Goal: Task Accomplishment & Management: Use online tool/utility

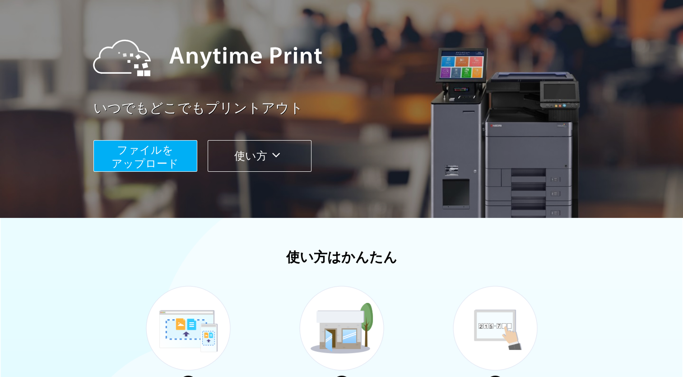
scroll to position [226, 0]
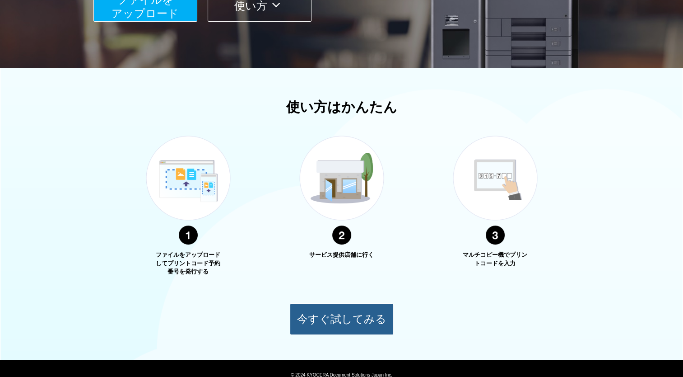
click at [340, 324] on button "今すぐ試してみる" at bounding box center [342, 319] width 104 height 32
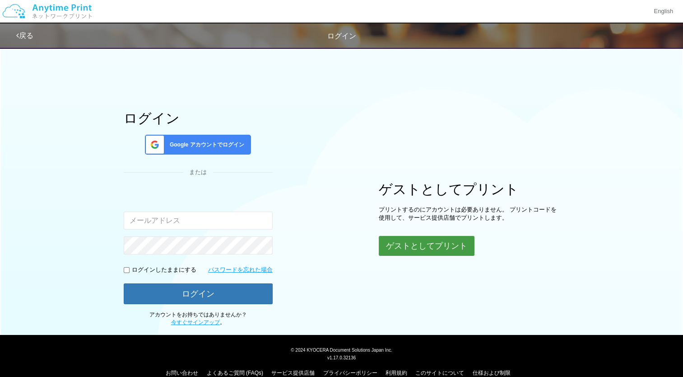
click at [450, 253] on button "ゲストとしてプリント" at bounding box center [427, 246] width 96 height 20
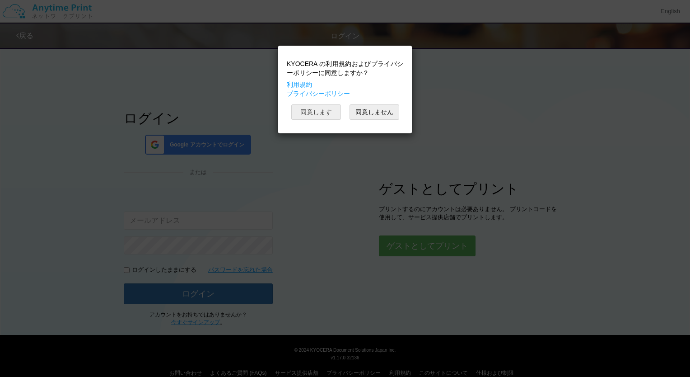
click at [324, 109] on button "同意します" at bounding box center [316, 111] width 50 height 15
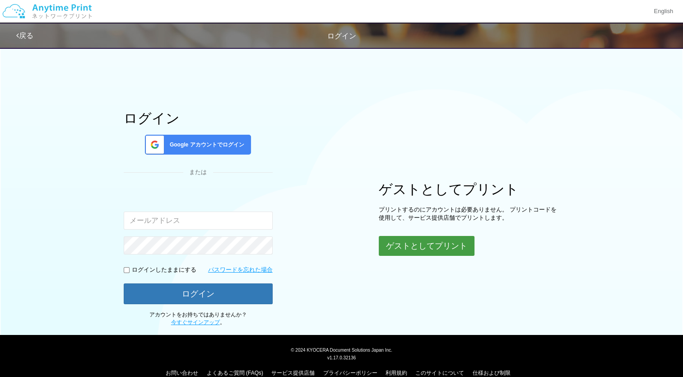
click at [423, 243] on button "ゲストとしてプリント" at bounding box center [427, 246] width 96 height 20
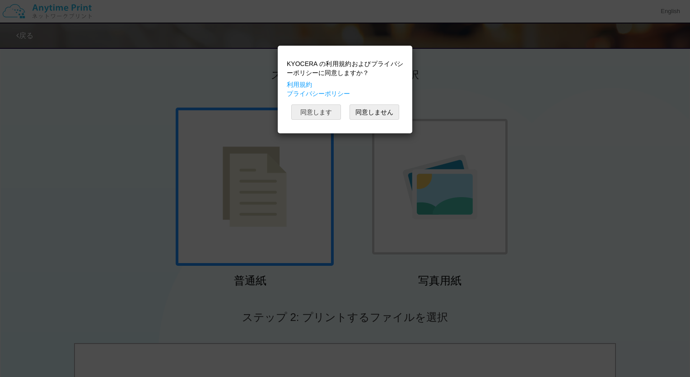
click at [319, 111] on button "同意します" at bounding box center [316, 111] width 50 height 15
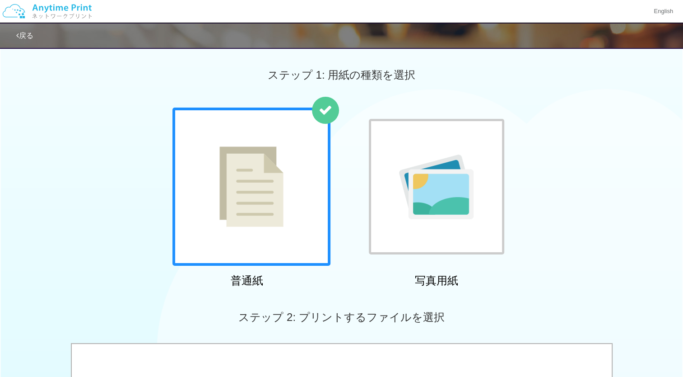
click at [256, 208] on img at bounding box center [251, 186] width 64 height 80
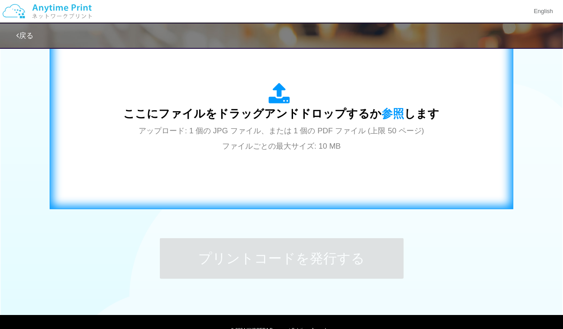
scroll to position [226, 0]
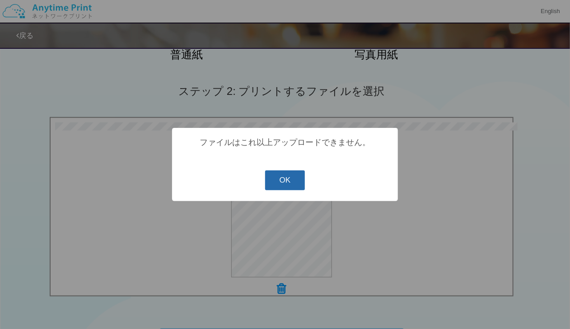
click at [283, 180] on button "OK" at bounding box center [285, 180] width 40 height 20
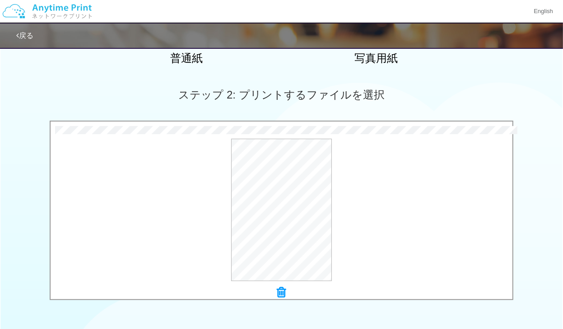
scroll to position [222, 0]
click at [190, 170] on div "プレビュー" at bounding box center [282, 210] width 462 height 142
click at [283, 209] on button "プレビュー" at bounding box center [286, 210] width 42 height 14
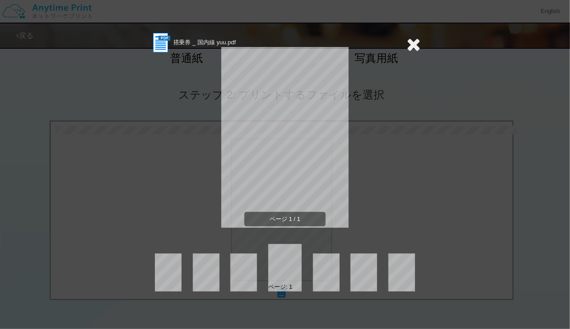
click at [414, 43] on icon at bounding box center [413, 44] width 14 height 18
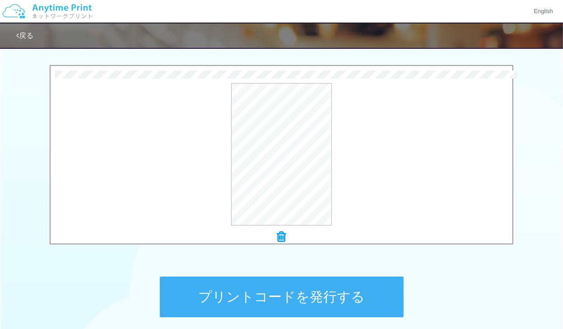
scroll to position [316, 0]
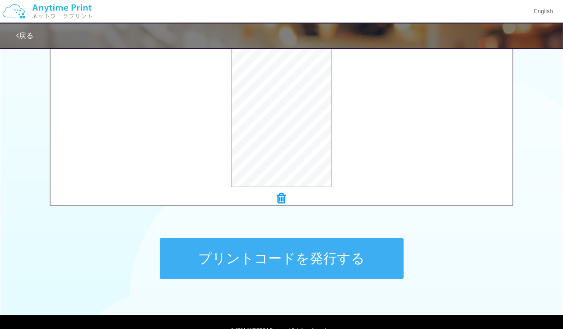
click at [292, 253] on button "プリントコードを発行する" at bounding box center [282, 258] width 244 height 41
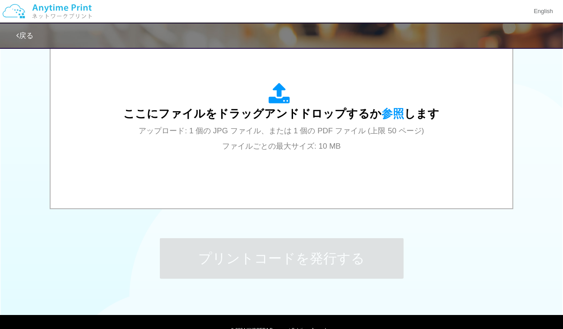
scroll to position [0, 0]
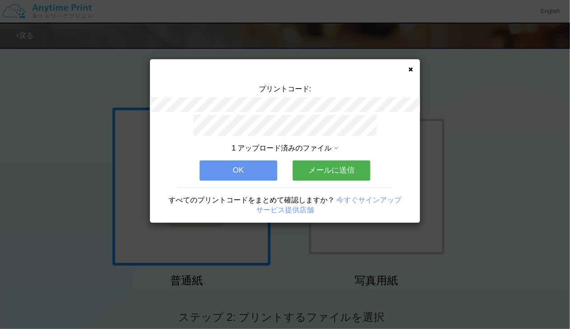
click at [327, 166] on button "メールに送信" at bounding box center [332, 170] width 78 height 20
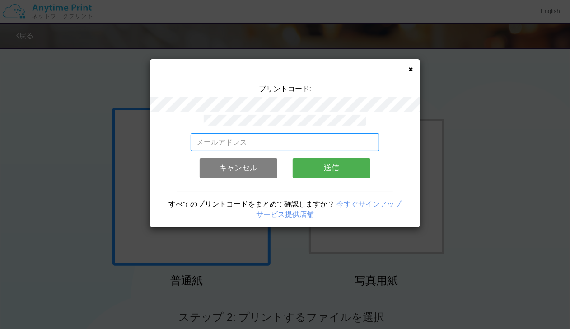
click at [223, 140] on input "email" at bounding box center [285, 142] width 189 height 18
type input "[EMAIL_ADDRESS][DOMAIN_NAME]"
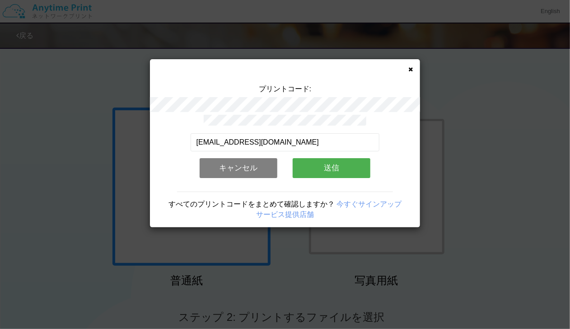
click at [334, 166] on button "送信" at bounding box center [332, 168] width 78 height 20
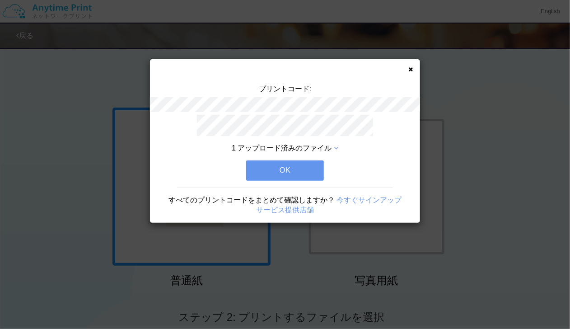
click at [280, 164] on button "OK" at bounding box center [285, 170] width 78 height 20
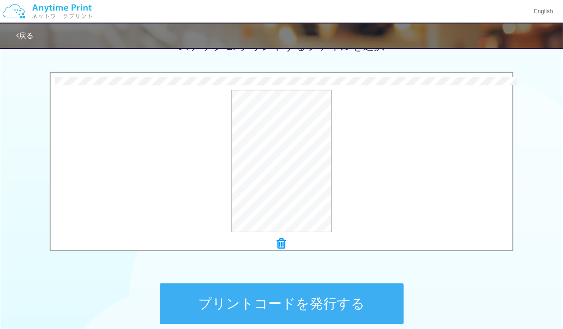
scroll to position [358, 0]
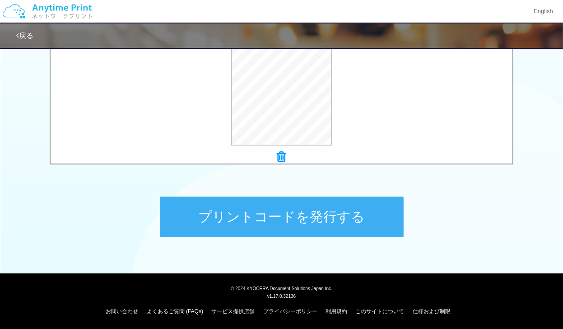
click at [305, 219] on button "プリントコードを発行する" at bounding box center [282, 216] width 244 height 41
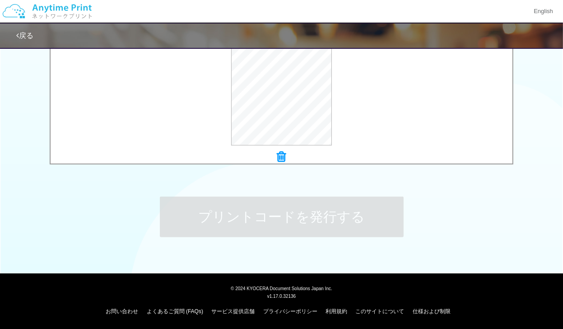
scroll to position [0, 0]
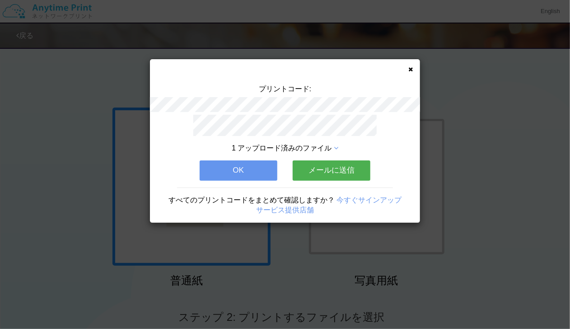
click at [336, 173] on button "メールに送信" at bounding box center [332, 170] width 78 height 20
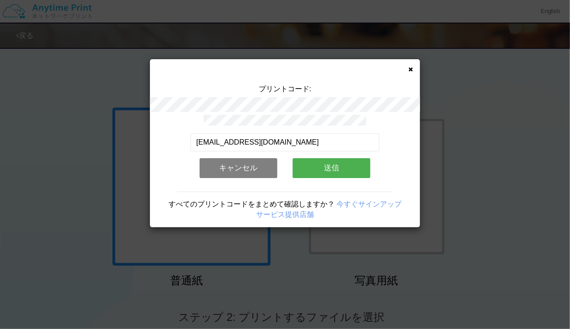
click at [330, 172] on button "送信" at bounding box center [332, 168] width 78 height 20
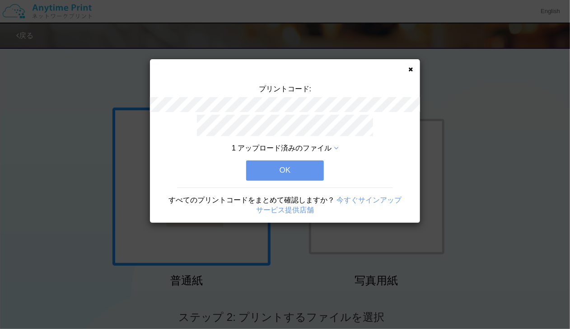
click at [288, 168] on button "OK" at bounding box center [285, 170] width 78 height 20
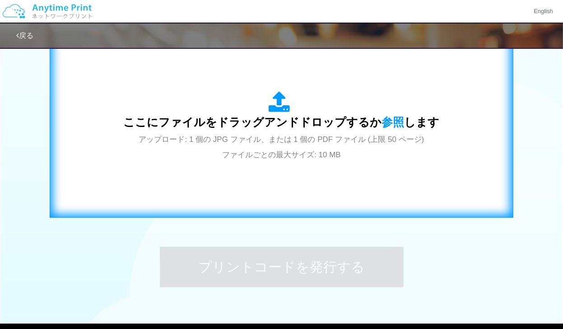
scroll to position [316, 0]
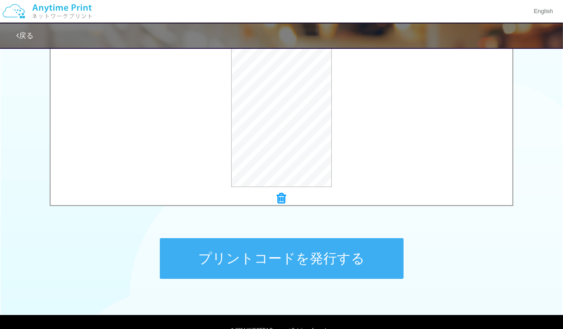
click at [289, 254] on button "プリントコードを発行する" at bounding box center [282, 258] width 244 height 41
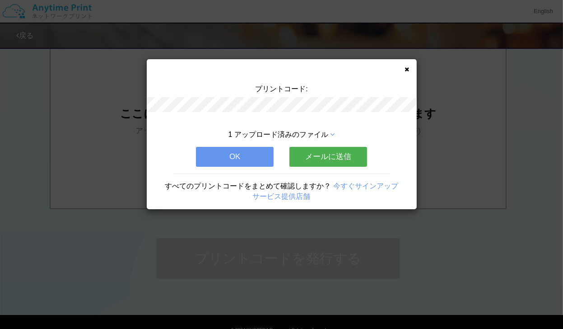
scroll to position [0, 0]
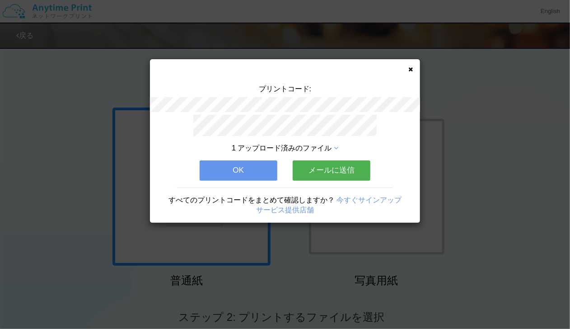
click at [339, 166] on button "メールに送信" at bounding box center [332, 170] width 78 height 20
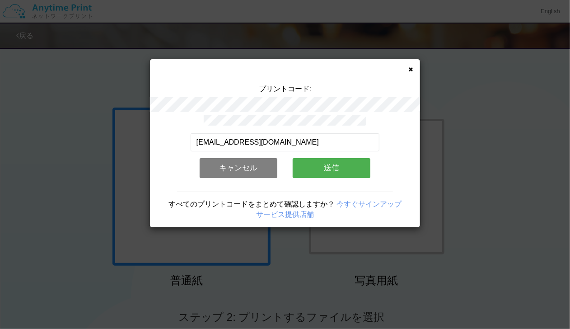
click at [339, 166] on button "送信" at bounding box center [332, 168] width 78 height 20
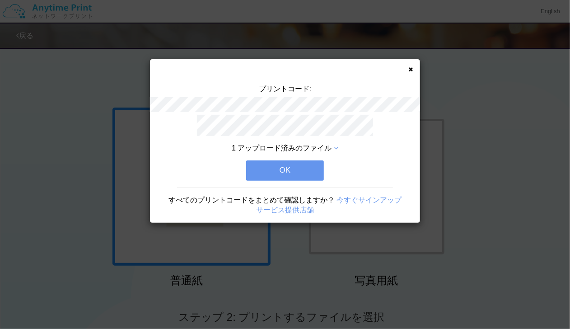
drag, startPoint x: 380, startPoint y: 90, endPoint x: 378, endPoint y: 95, distance: 5.5
click at [380, 90] on div "プリントコード:" at bounding box center [285, 99] width 270 height 31
click at [296, 172] on button "OK" at bounding box center [285, 170] width 78 height 20
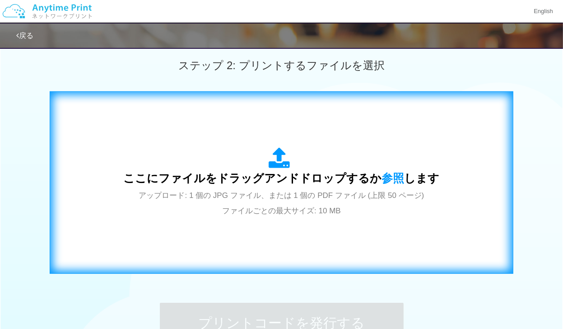
scroll to position [316, 0]
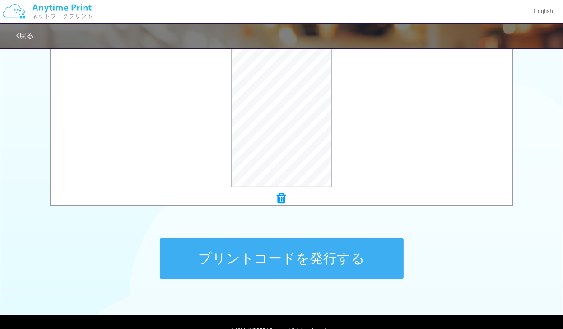
click at [303, 265] on button "プリントコードを発行する" at bounding box center [282, 258] width 244 height 41
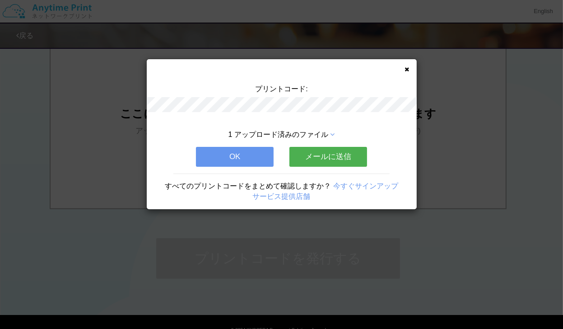
scroll to position [0, 0]
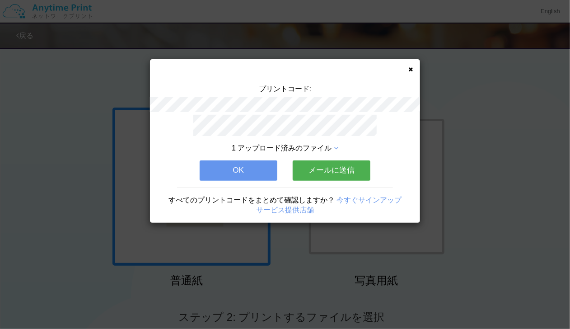
click at [335, 167] on button "メールに送信" at bounding box center [332, 170] width 78 height 20
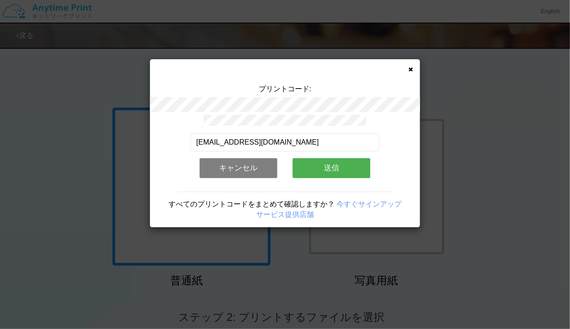
click at [335, 167] on button "送信" at bounding box center [332, 168] width 78 height 20
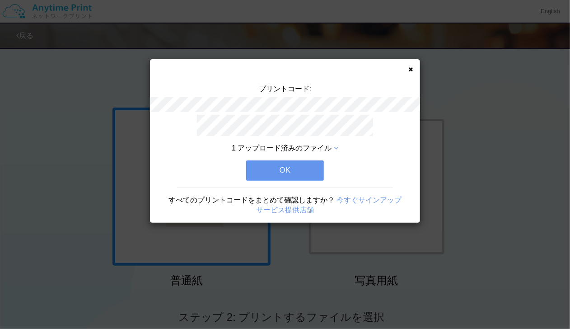
click at [285, 168] on button "OK" at bounding box center [285, 170] width 78 height 20
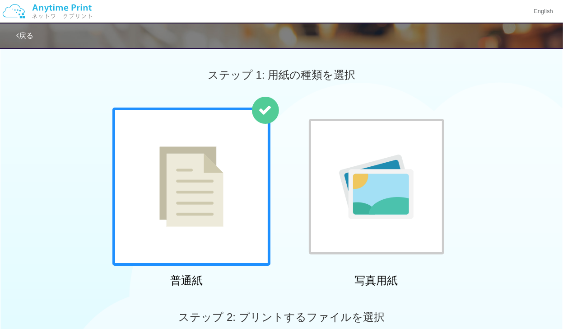
click at [67, 83] on div "ステップ 1: 用紙の種類を選択" at bounding box center [281, 74] width 563 height 65
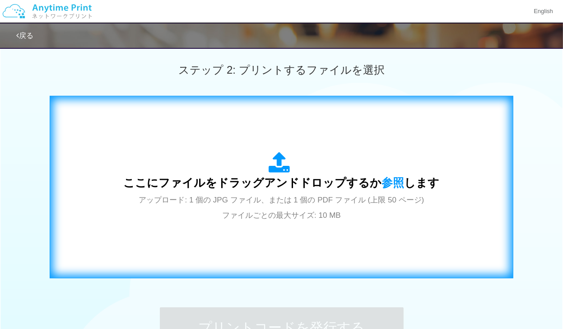
scroll to position [316, 0]
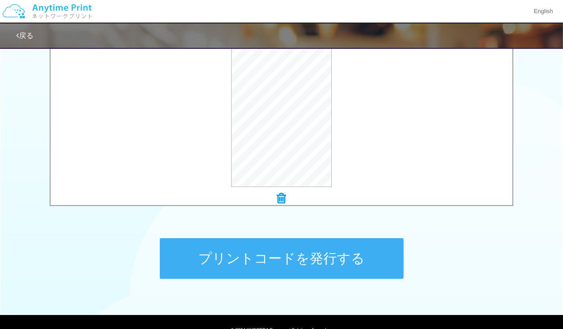
click at [258, 265] on button "プリントコードを発行する" at bounding box center [282, 258] width 244 height 41
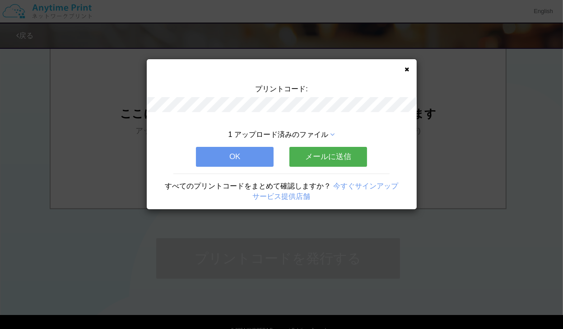
scroll to position [0, 0]
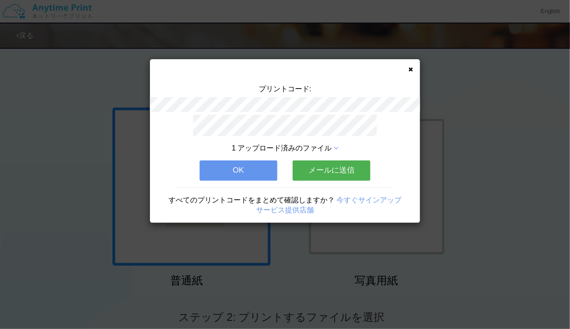
click at [235, 172] on button "OK" at bounding box center [239, 170] width 78 height 20
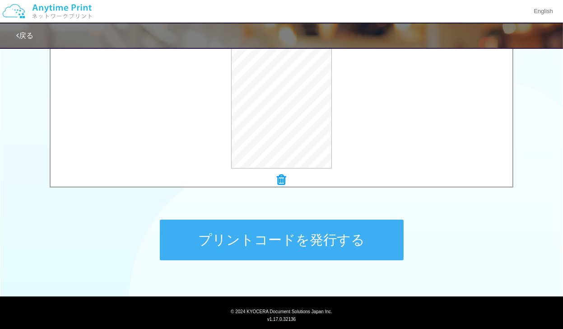
scroll to position [358, 0]
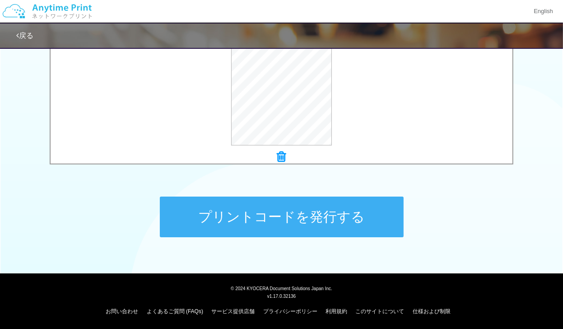
click at [265, 224] on button "プリントコードを発行する" at bounding box center [282, 216] width 244 height 41
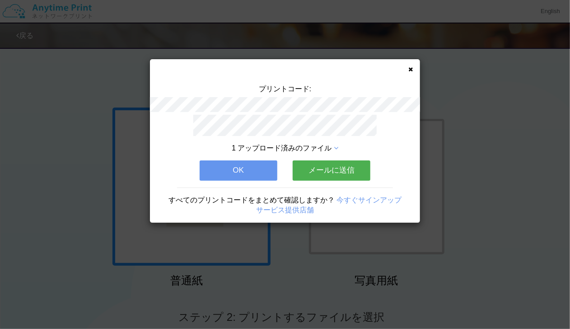
click at [328, 169] on button "メールに送信" at bounding box center [332, 170] width 78 height 20
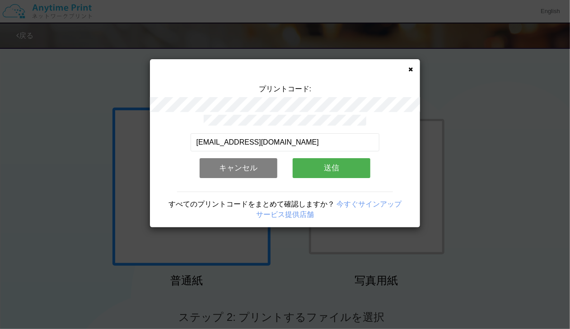
click at [330, 169] on button "送信" at bounding box center [332, 168] width 78 height 20
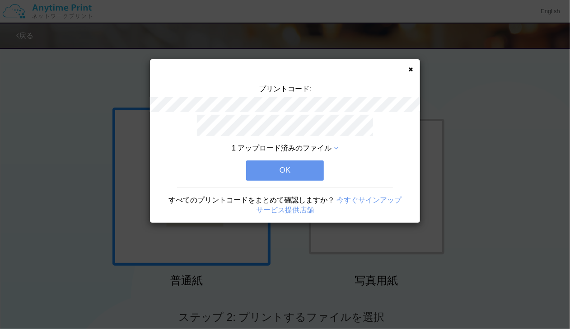
click at [513, 90] on div "プリントコード: 1 アップロード済みのファイル OK すべてのプリントコードをまとめて確認しますか？ 今すぐサインアップ サービス提供店舗" at bounding box center [285, 164] width 570 height 329
click at [295, 169] on button "OK" at bounding box center [285, 170] width 78 height 20
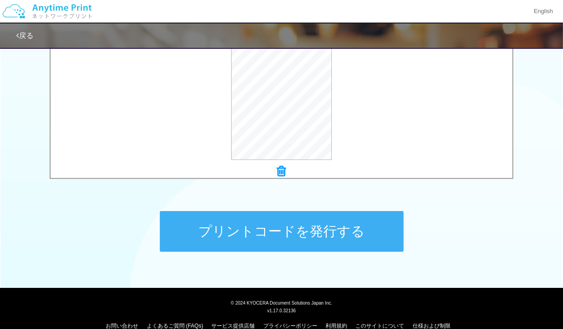
scroll to position [358, 0]
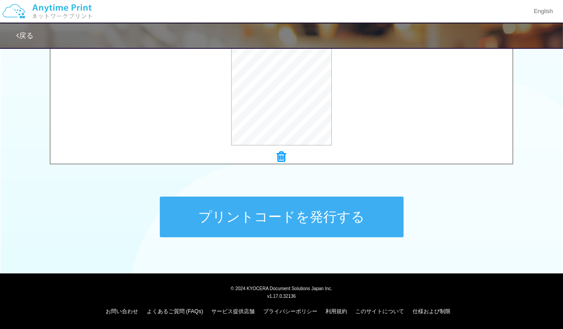
click at [311, 218] on button "プリントコードを発行する" at bounding box center [282, 216] width 244 height 41
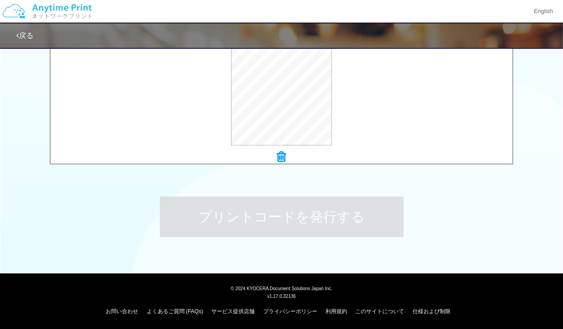
scroll to position [0, 0]
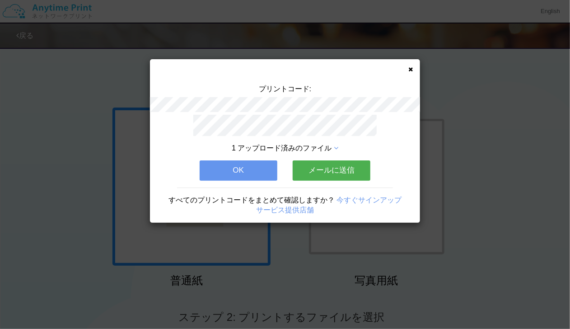
click at [336, 172] on button "メールに送信" at bounding box center [332, 170] width 78 height 20
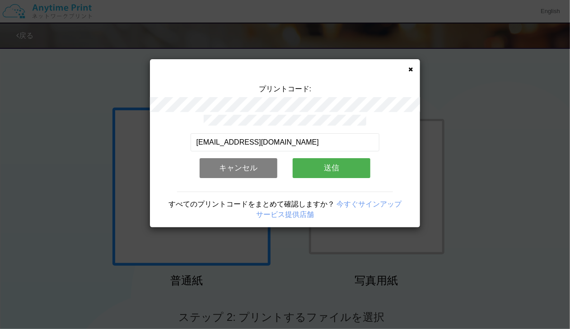
click at [334, 172] on button "送信" at bounding box center [332, 168] width 78 height 20
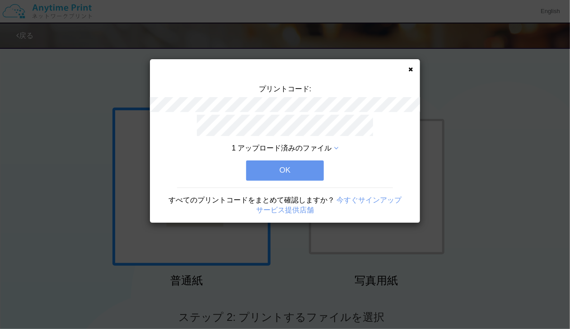
click at [293, 170] on button "OK" at bounding box center [285, 170] width 78 height 20
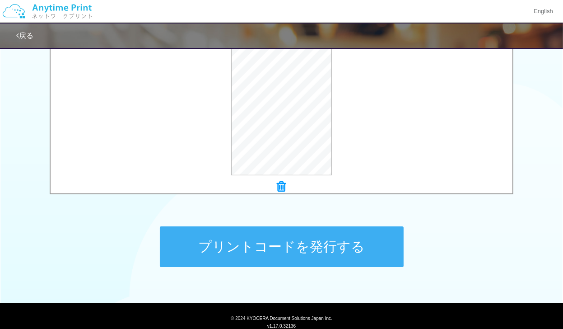
scroll to position [356, 0]
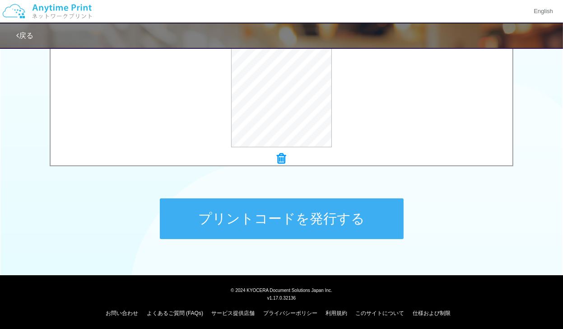
click at [280, 221] on button "プリントコードを発行する" at bounding box center [282, 218] width 244 height 41
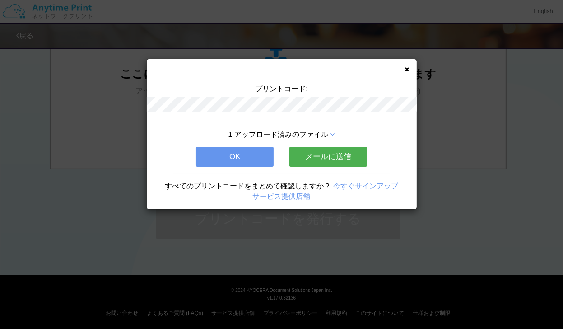
scroll to position [0, 0]
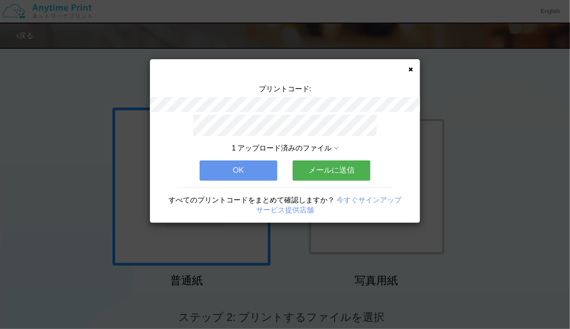
click at [327, 168] on button "メールに送信" at bounding box center [332, 170] width 78 height 20
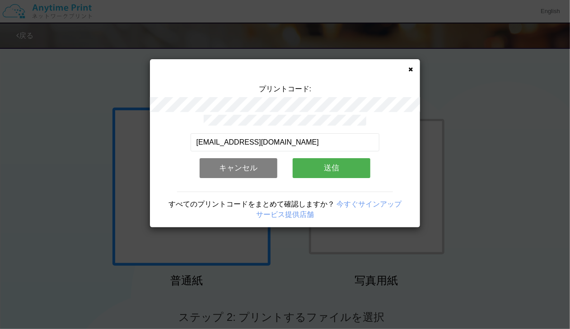
click at [326, 168] on button "送信" at bounding box center [332, 168] width 78 height 20
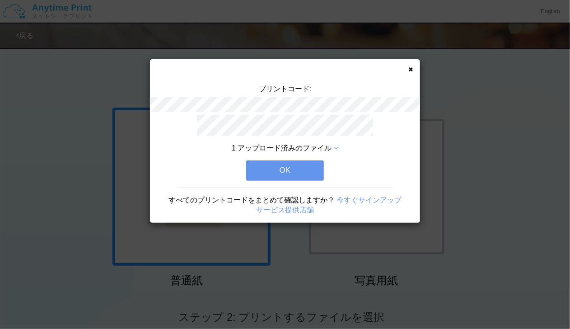
click at [291, 169] on button "OK" at bounding box center [285, 170] width 78 height 20
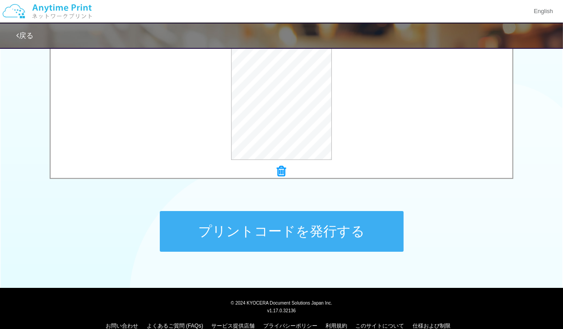
scroll to position [358, 0]
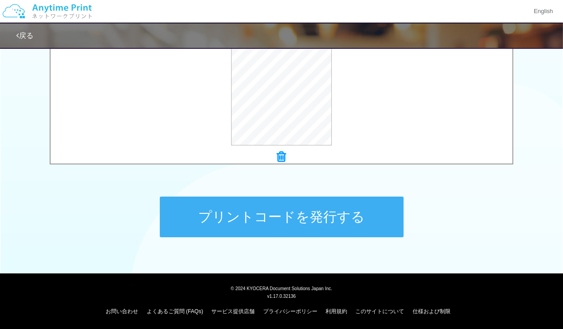
click at [304, 223] on button "プリントコードを発行する" at bounding box center [282, 216] width 244 height 41
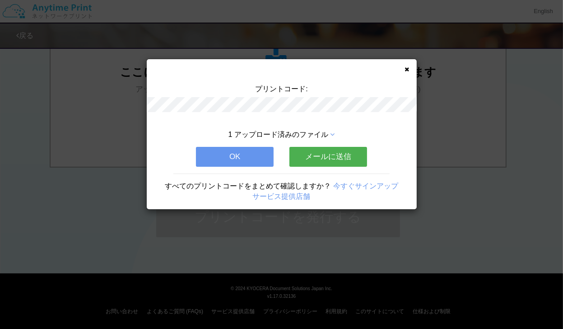
scroll to position [0, 0]
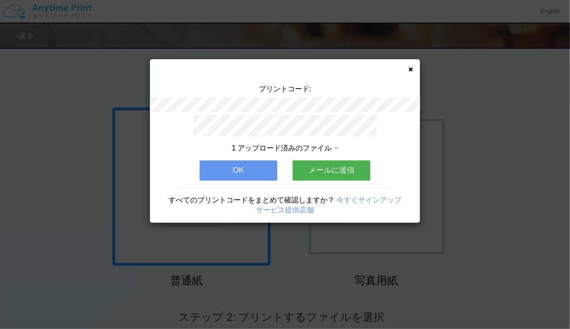
click at [331, 171] on button "メールに送信" at bounding box center [332, 170] width 78 height 20
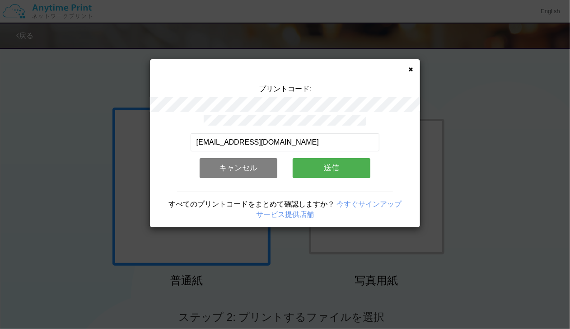
click at [321, 166] on button "送信" at bounding box center [332, 168] width 78 height 20
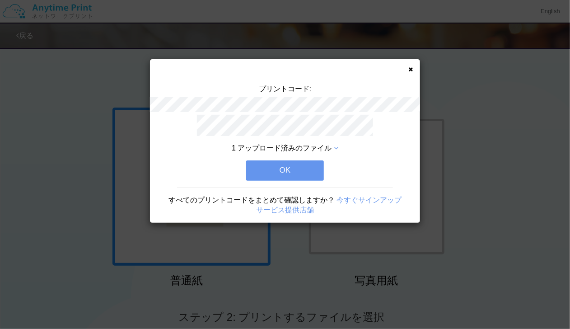
click at [275, 169] on button "OK" at bounding box center [285, 170] width 78 height 20
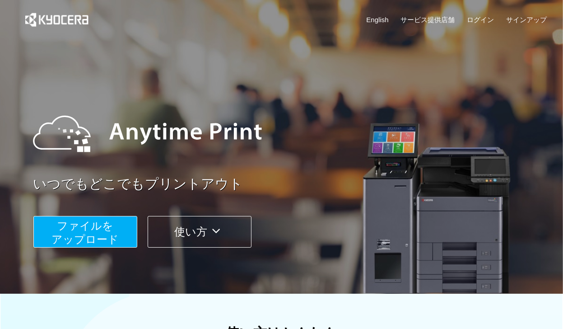
scroll to position [226, 0]
